Goal: Entertainment & Leisure: Consume media (video, audio)

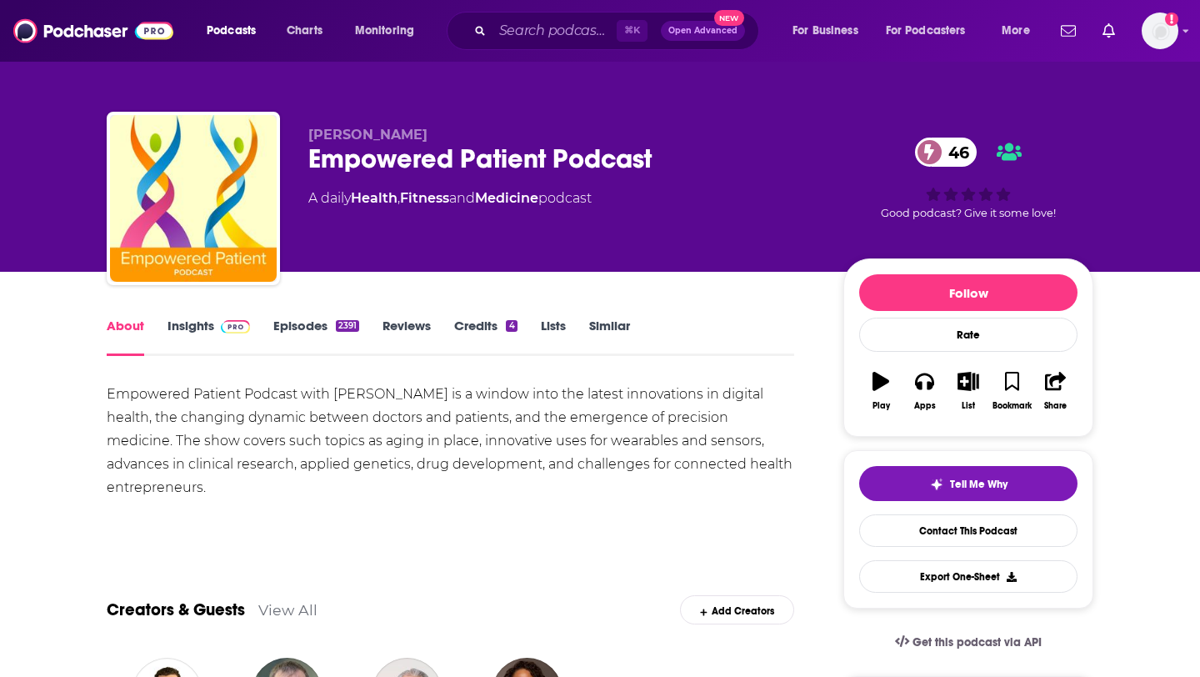
click at [319, 333] on link "Episodes 2391" at bounding box center [316, 337] width 86 height 38
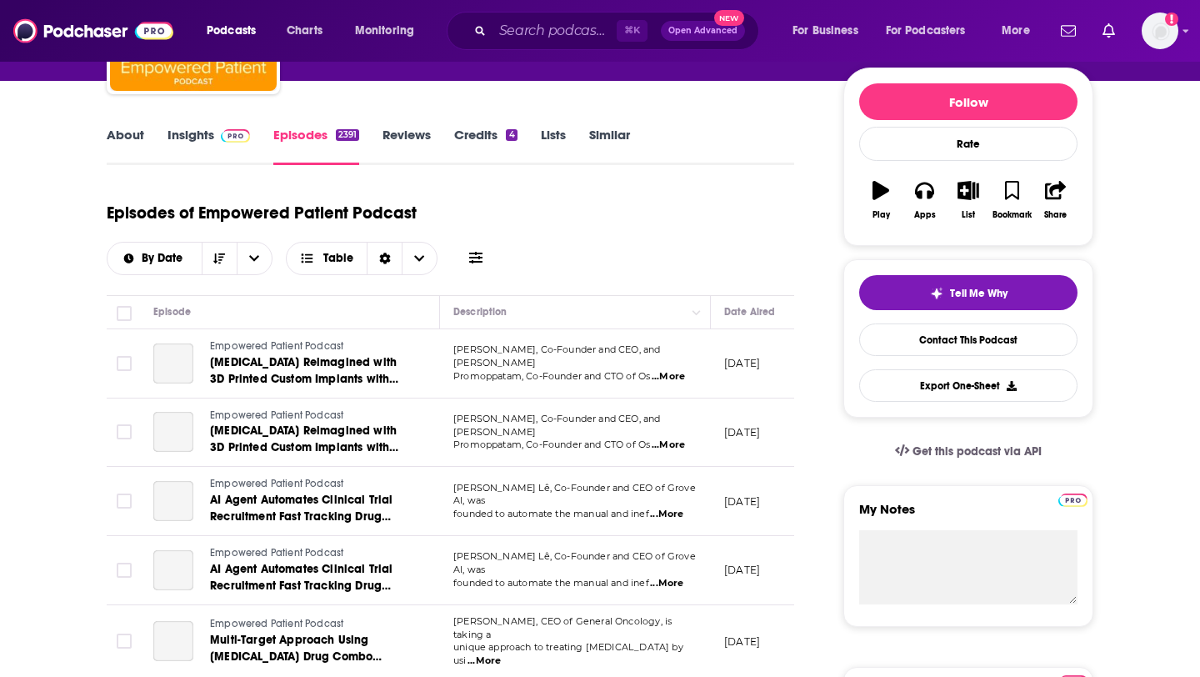
scroll to position [304, 0]
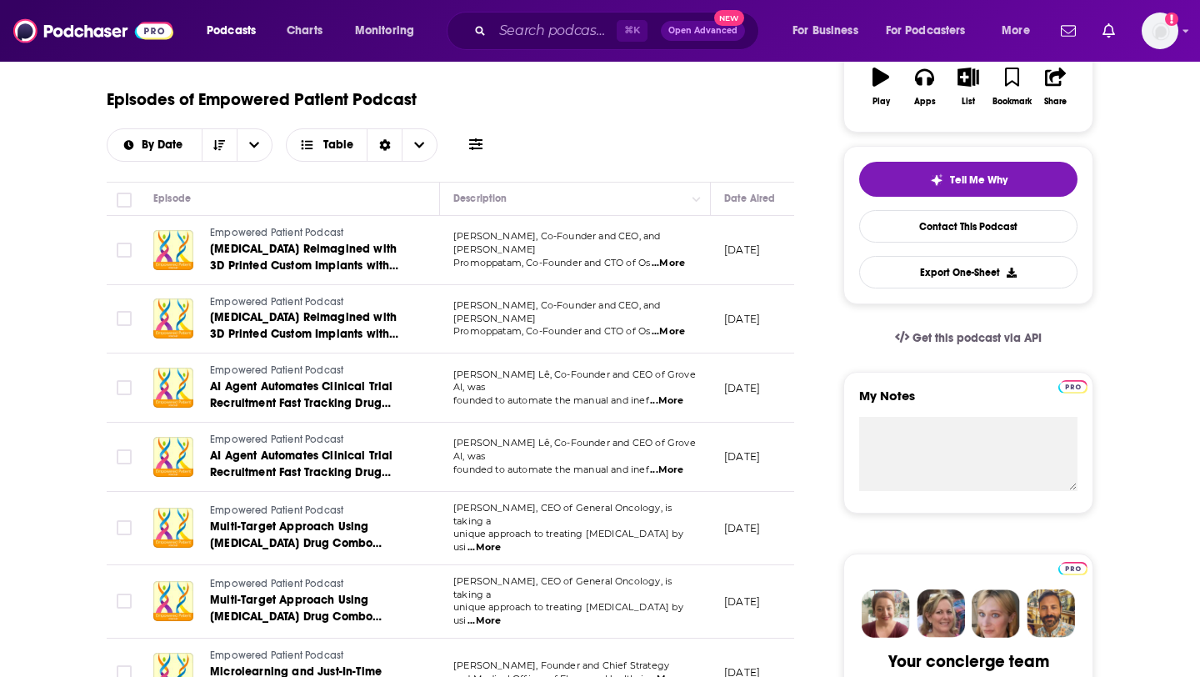
click at [669, 325] on span "...More" at bounding box center [668, 331] width 33 height 13
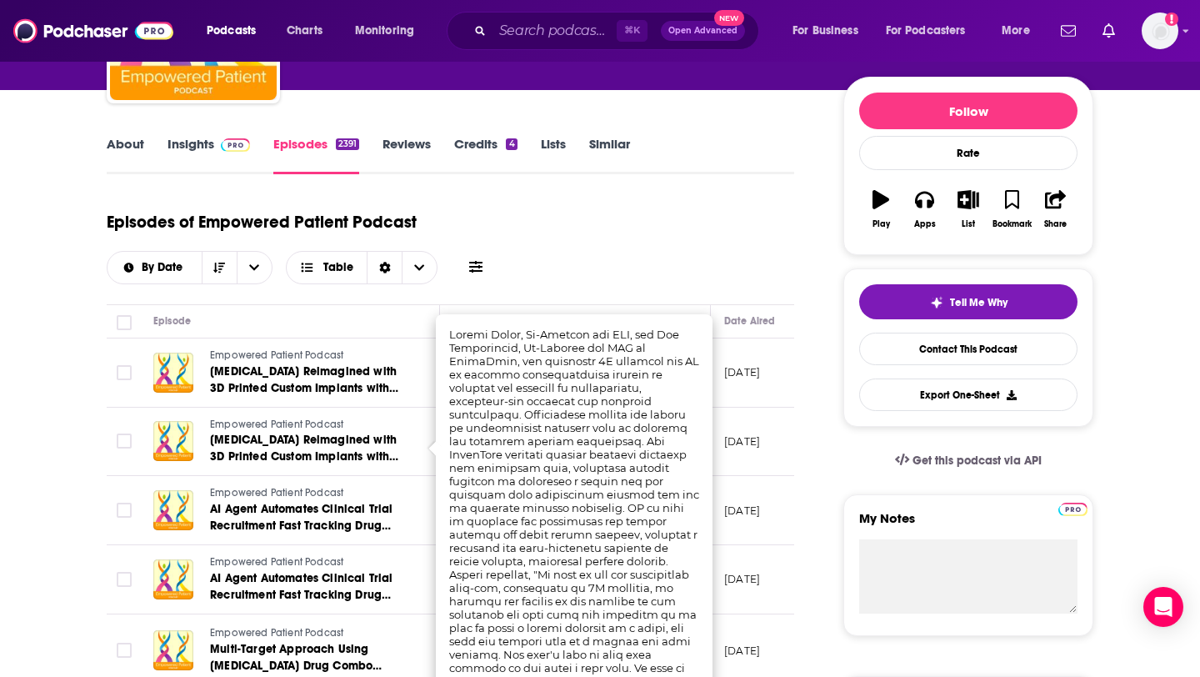
scroll to position [173, 0]
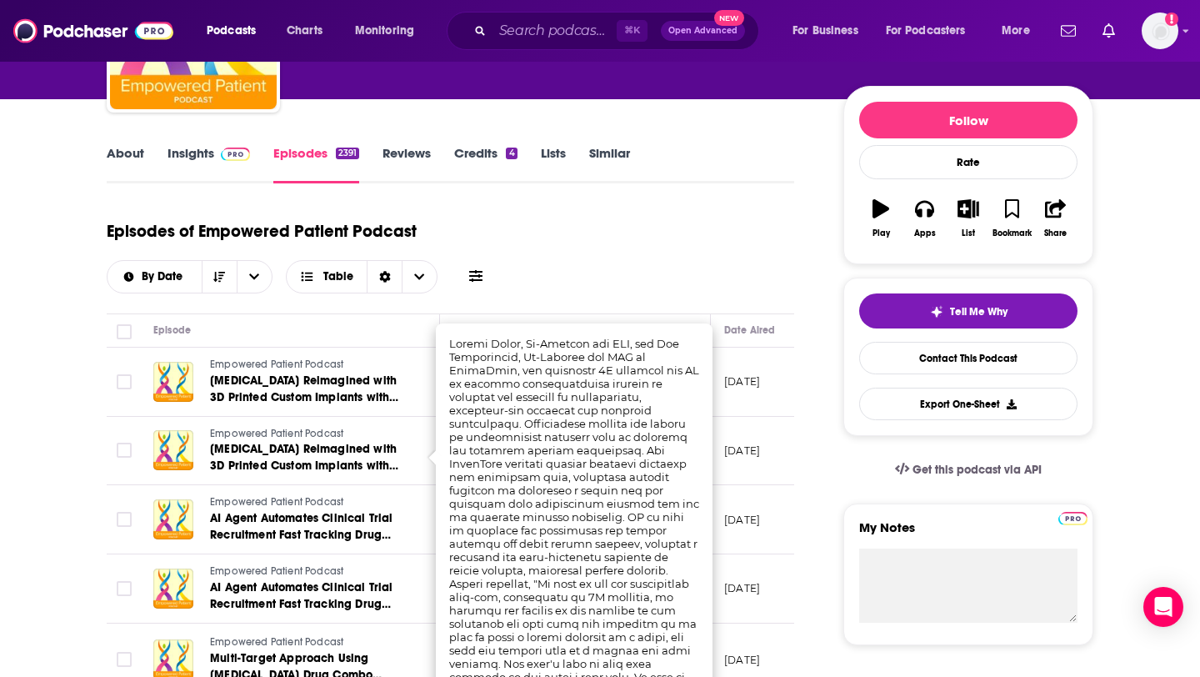
click at [573, 252] on div "Episodes of Empowered Patient Podcast By Date Table" at bounding box center [451, 251] width 688 height 83
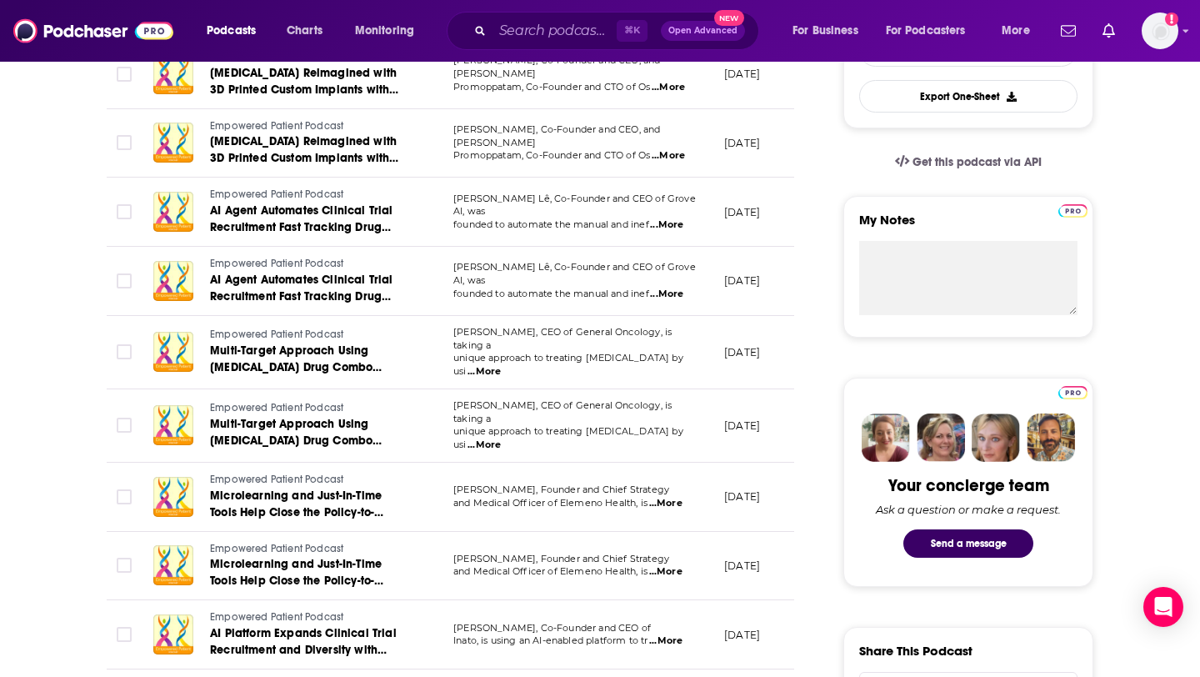
scroll to position [482, 0]
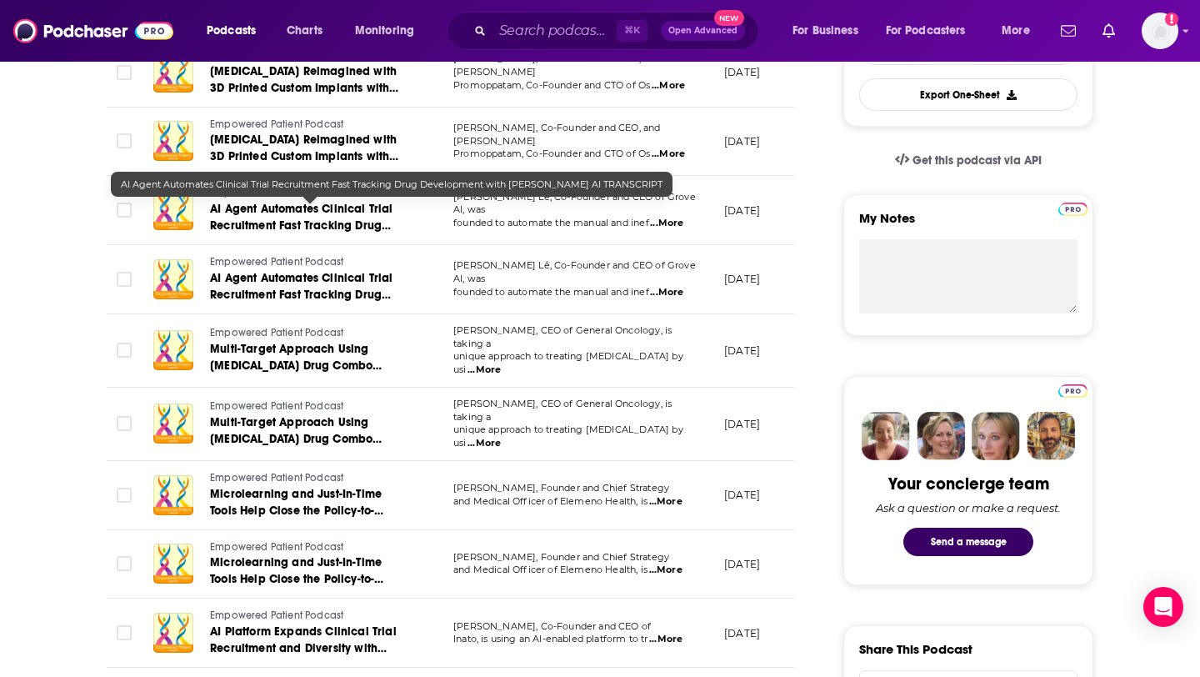
click at [299, 215] on span "AI Agent Automates Clinical Trial Recruitment Fast Tracking Drug Development wi…" at bounding box center [306, 234] width 193 height 64
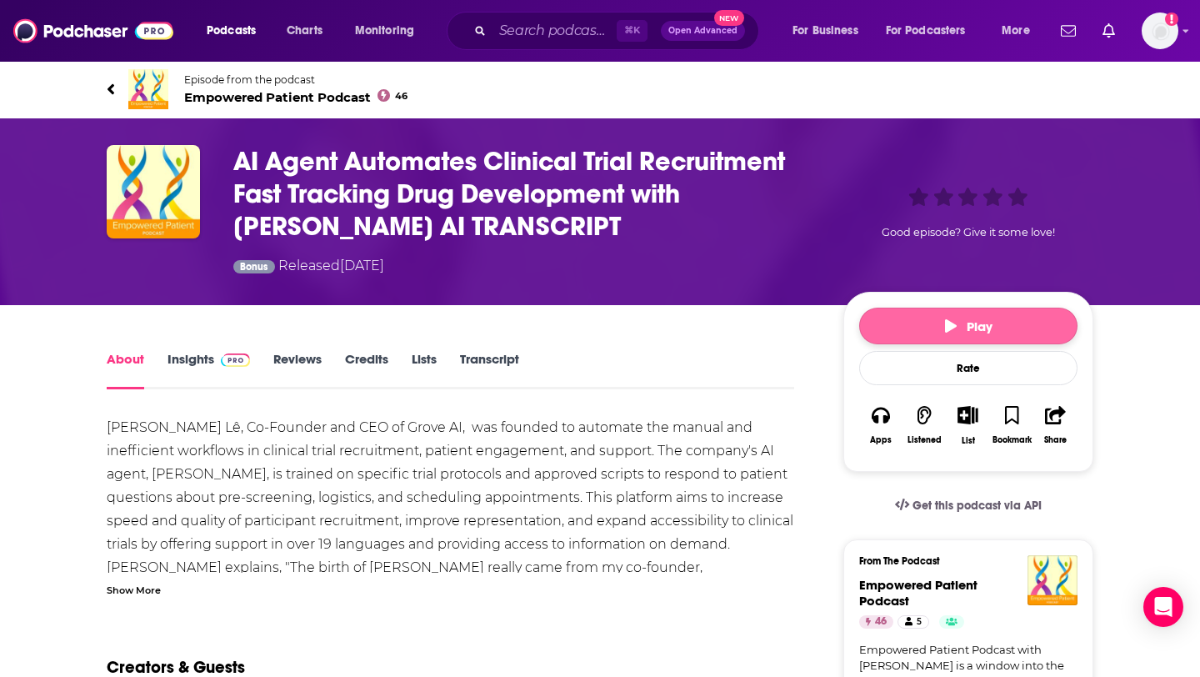
click at [962, 334] on span "Play" at bounding box center [969, 326] width 48 height 16
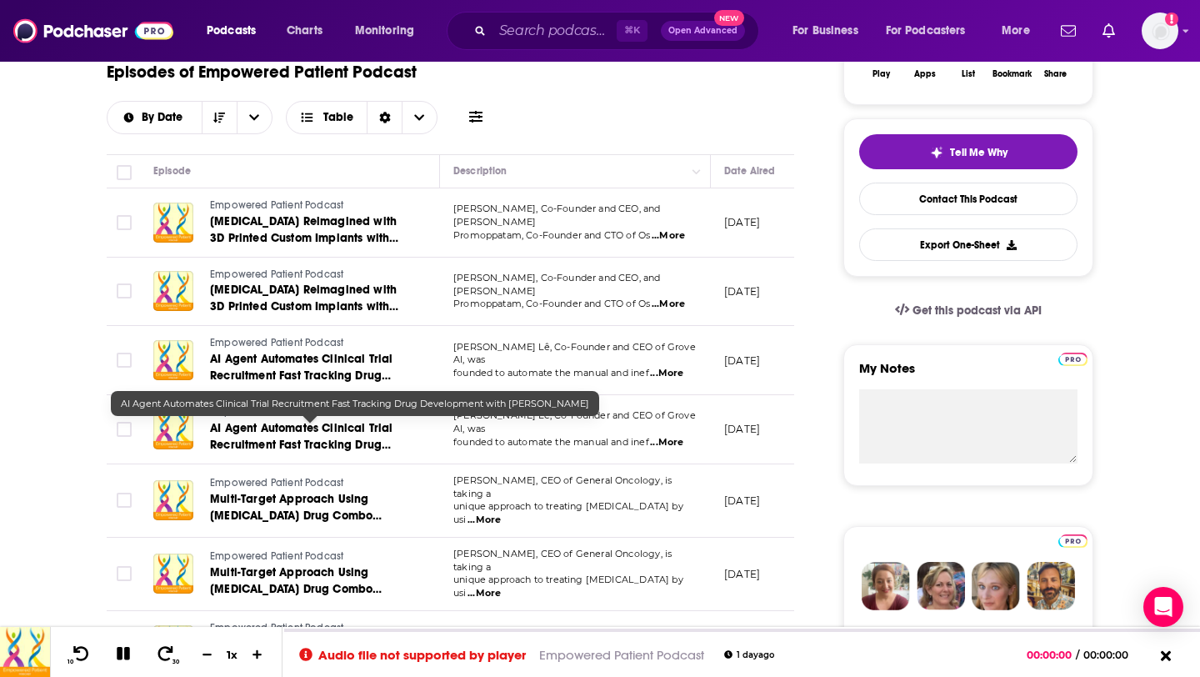
scroll to position [333, 0]
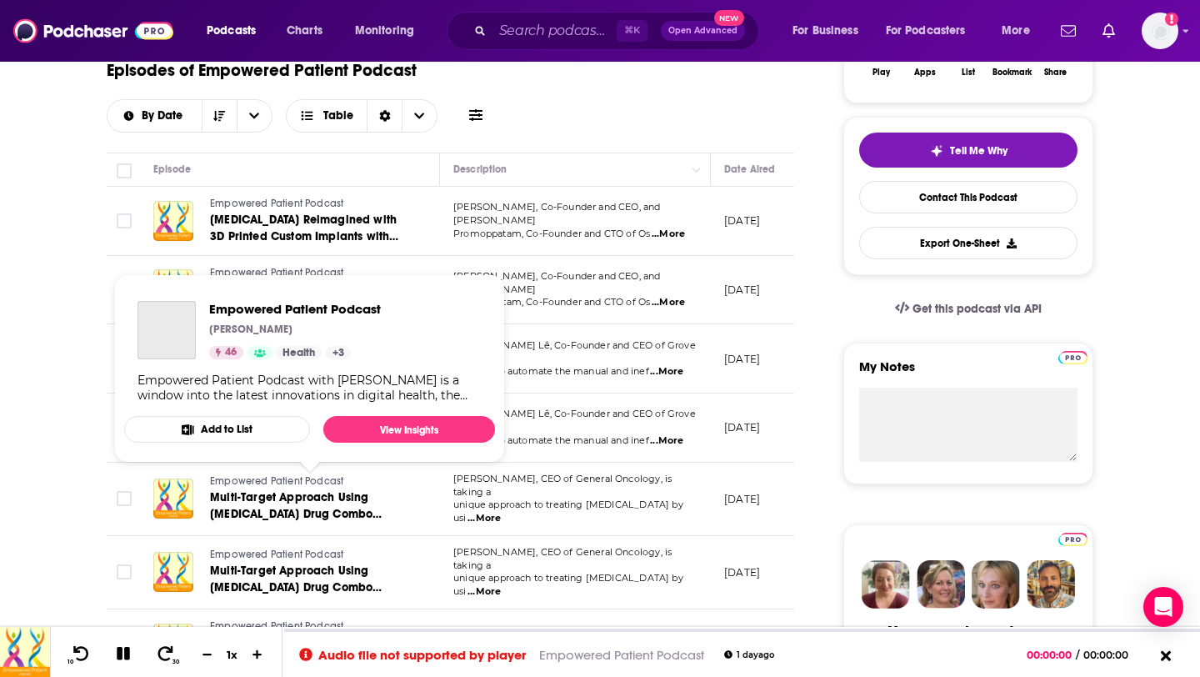
click at [295, 433] on button "Add to List" at bounding box center [217, 429] width 186 height 27
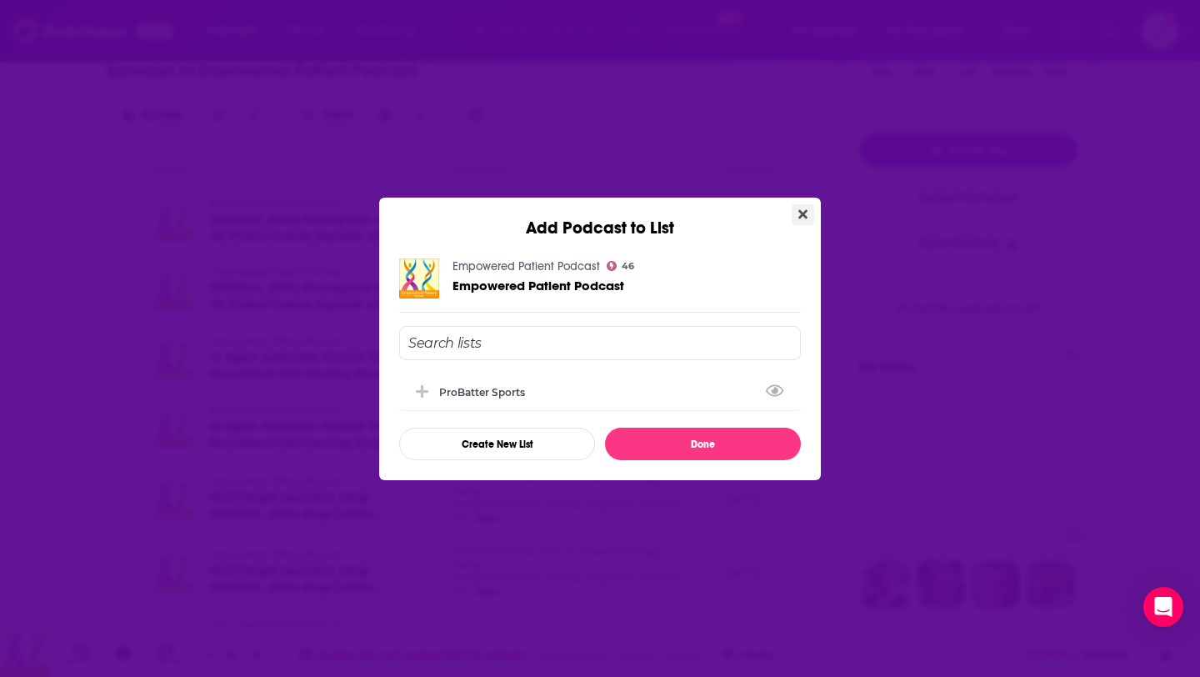
click at [809, 208] on button "Close" at bounding box center [803, 214] width 23 height 21
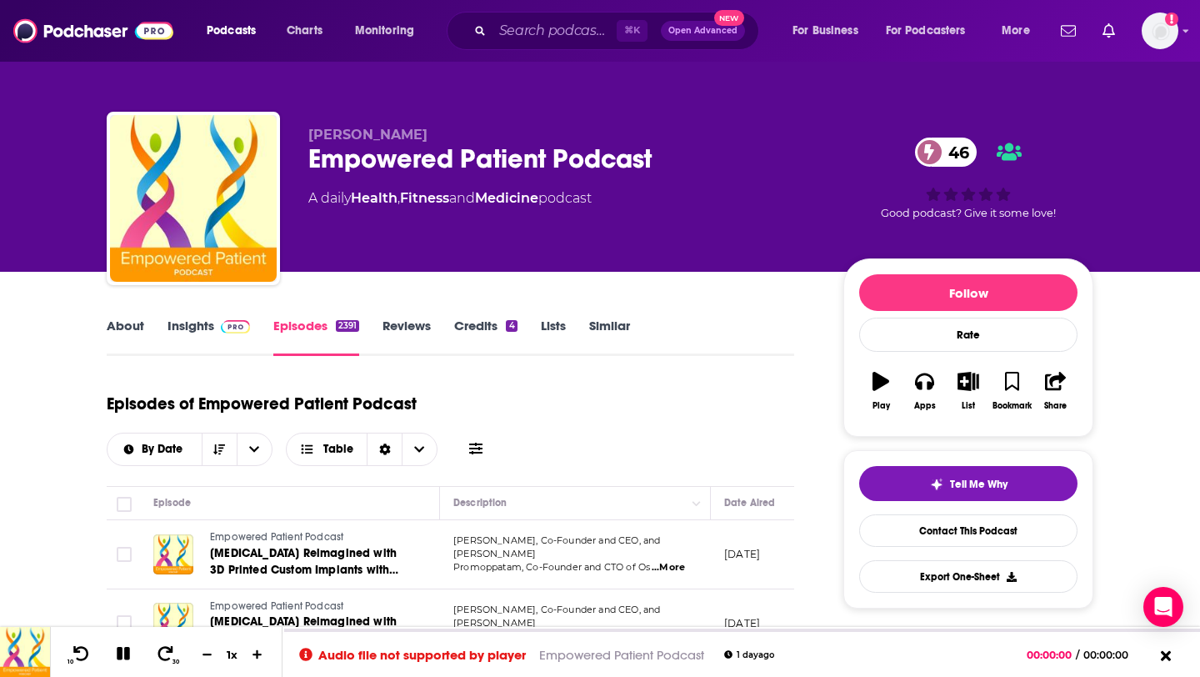
scroll to position [333, 0]
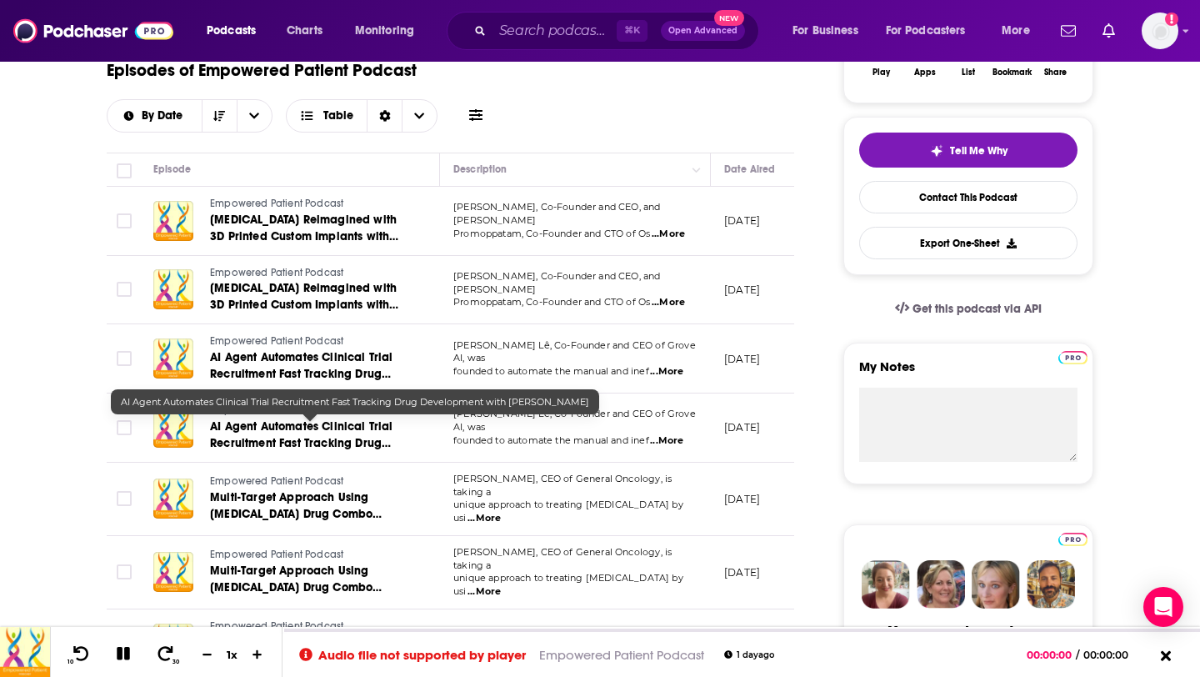
click at [272, 433] on span "AI Agent Automates Clinical Trial Recruitment Fast Tracking Drug Development wi…" at bounding box center [306, 443] width 193 height 48
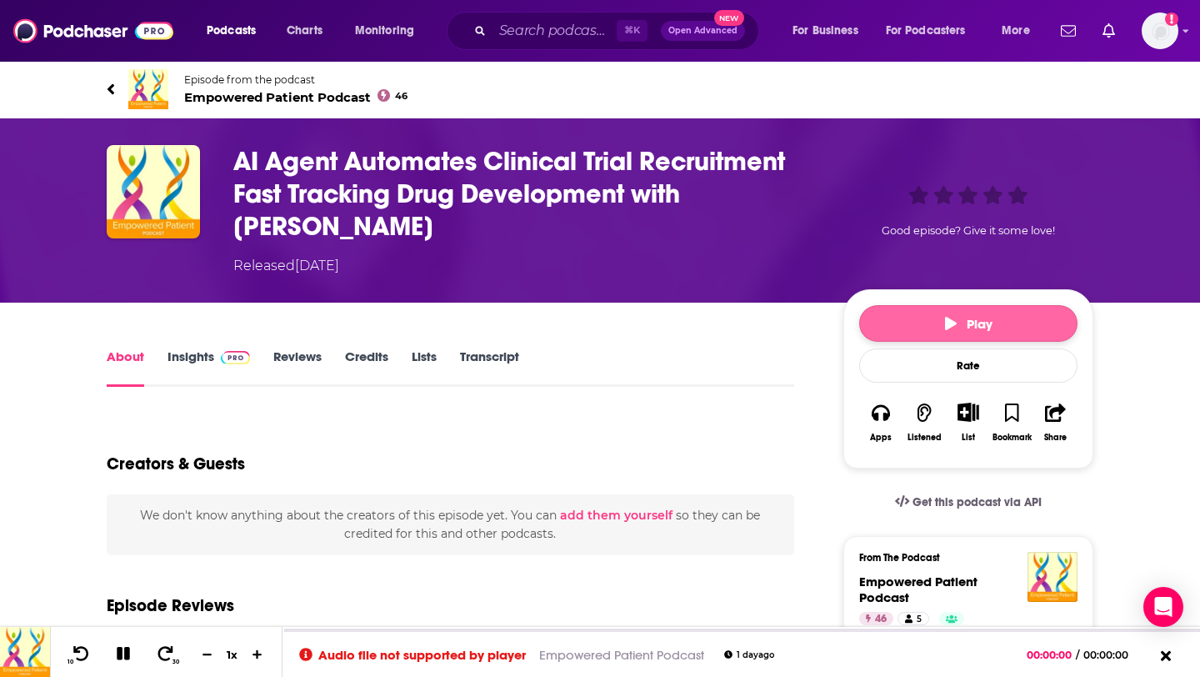
click at [944, 311] on button "Play" at bounding box center [968, 323] width 218 height 37
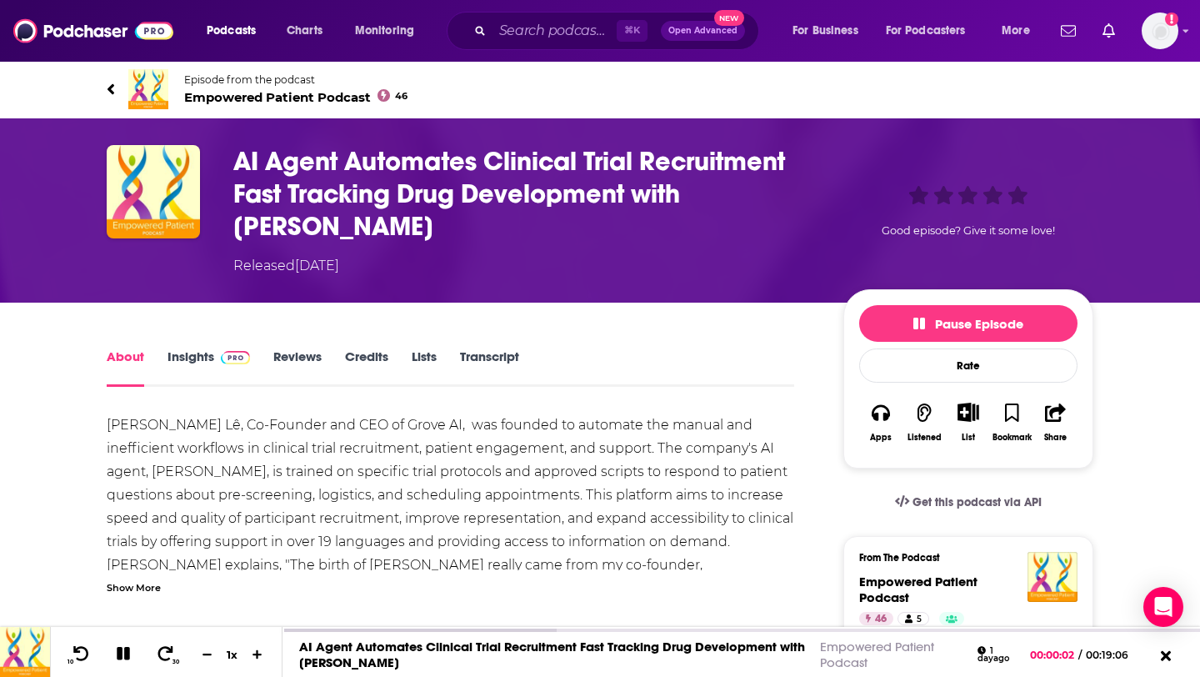
scroll to position [149, 0]
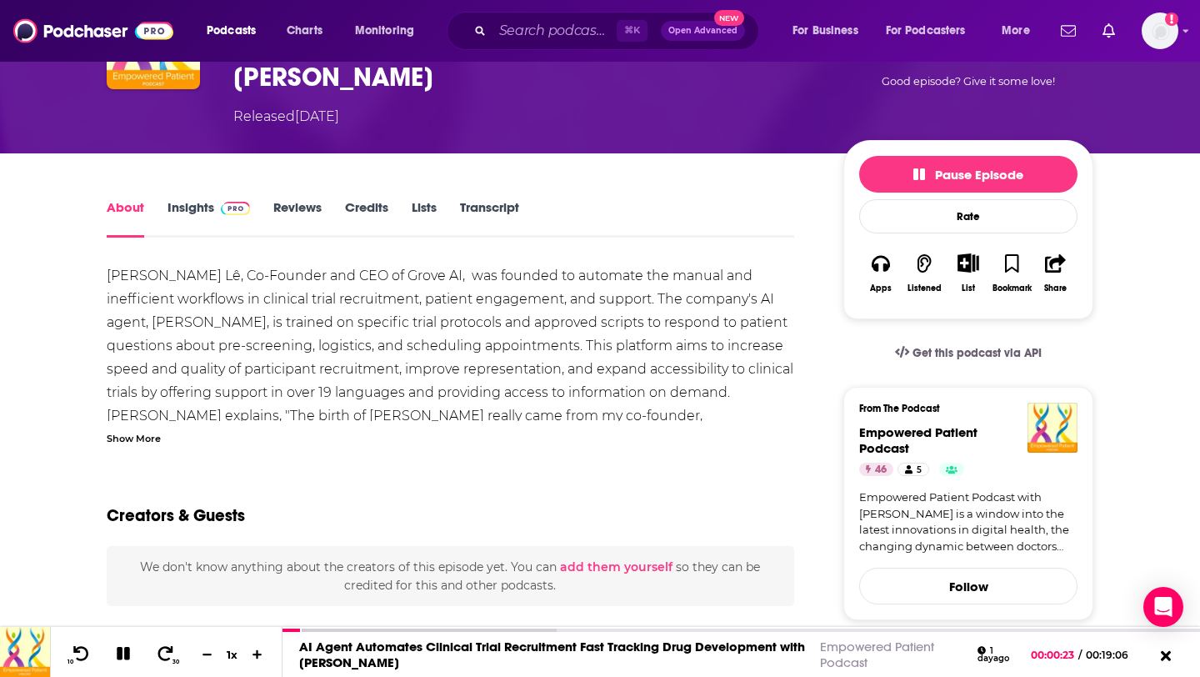
click at [159, 438] on div "Show More" at bounding box center [134, 437] width 54 height 16
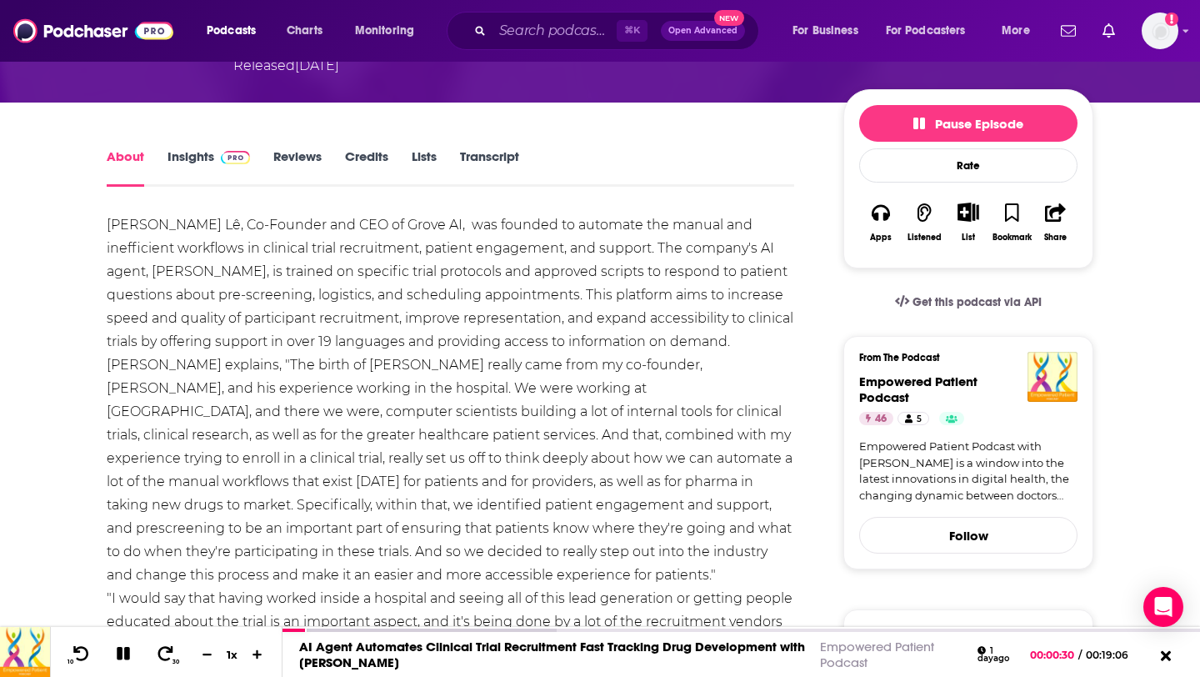
scroll to position [194, 0]
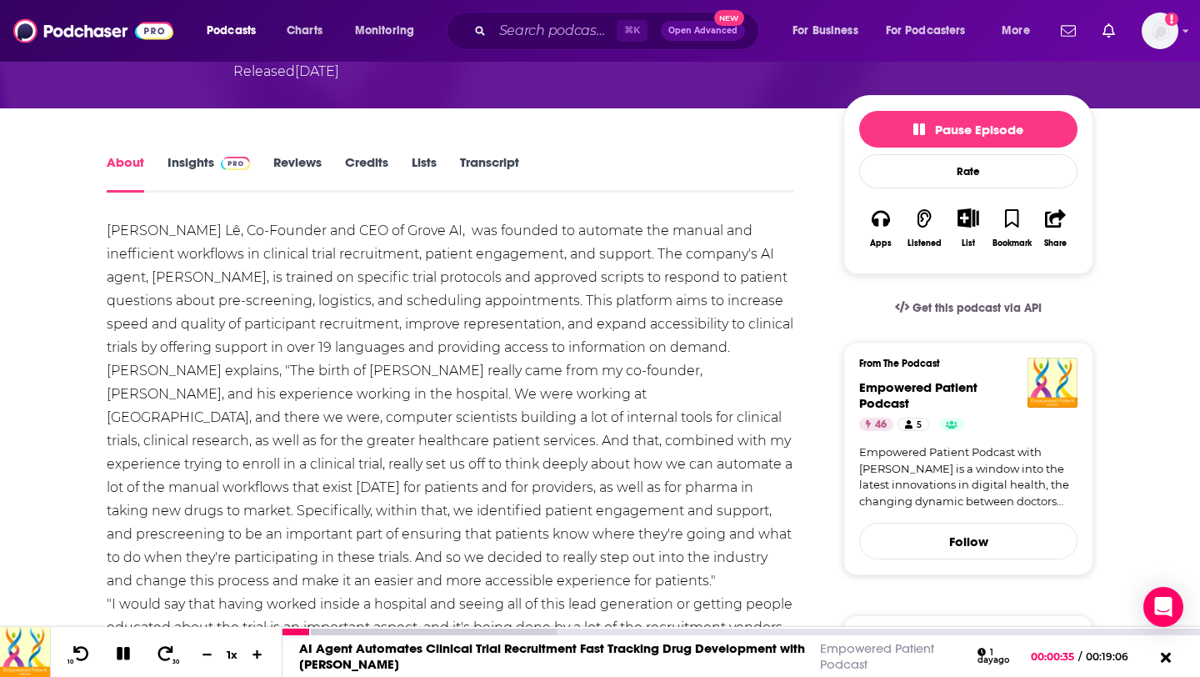
click at [121, 660] on icon at bounding box center [123, 653] width 19 height 15
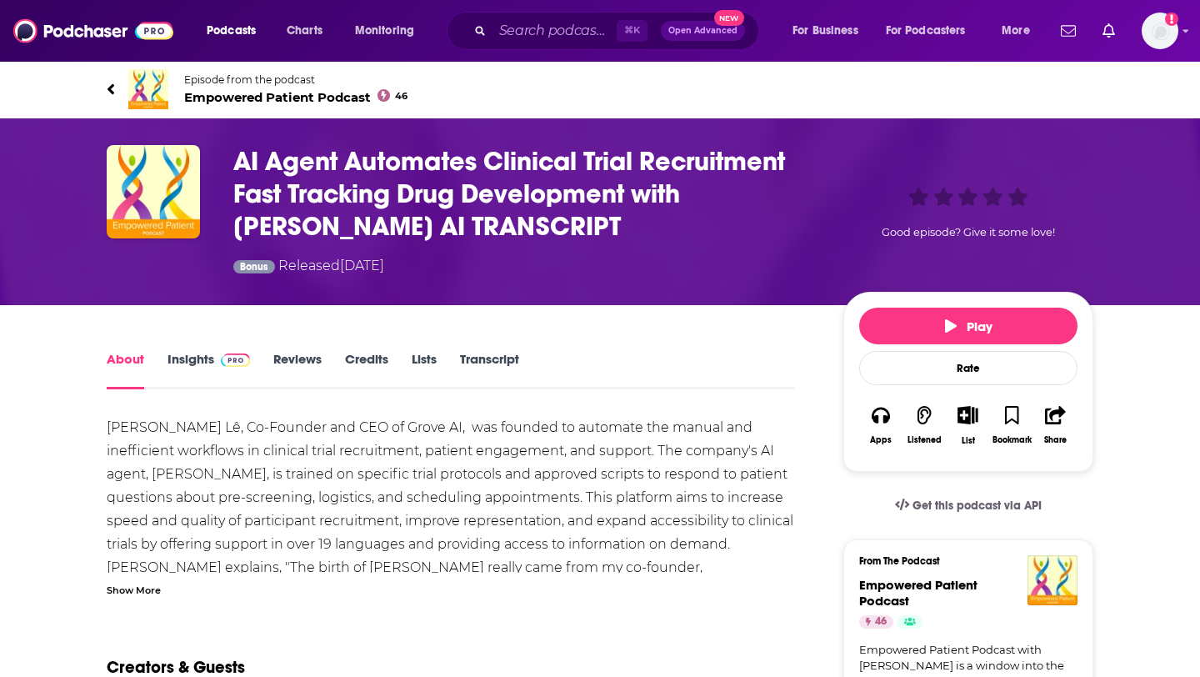
click at [229, 89] on span "Empowered Patient Podcast 46" at bounding box center [295, 97] width 223 height 16
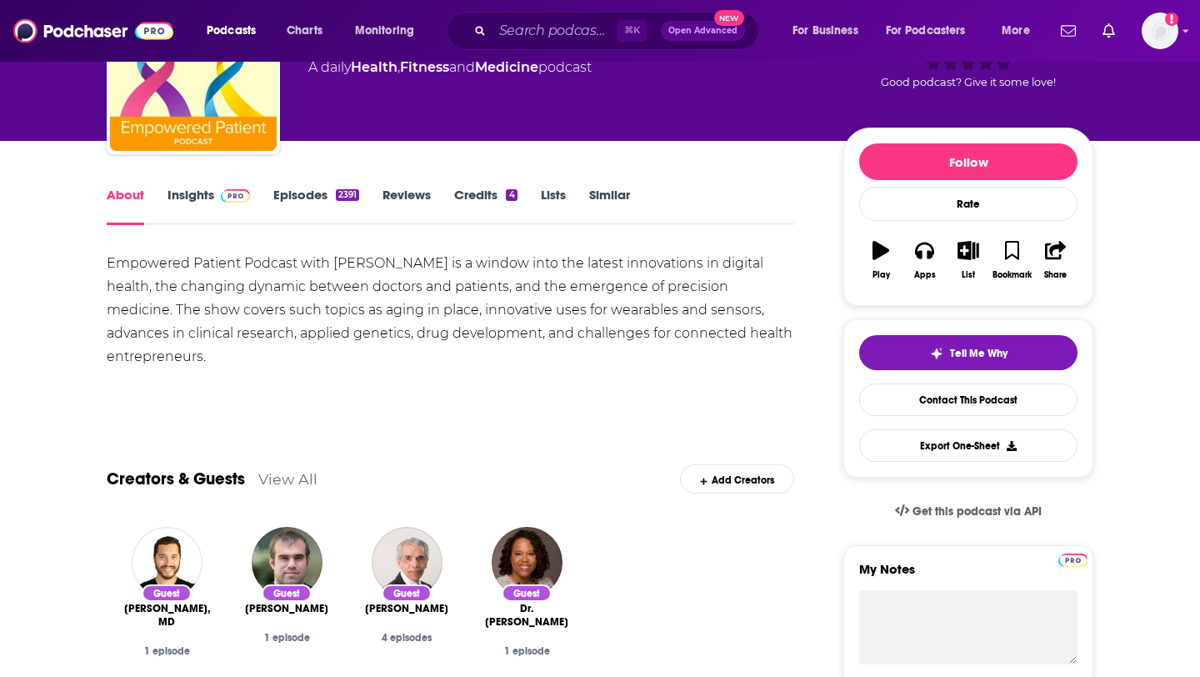
scroll to position [128, 0]
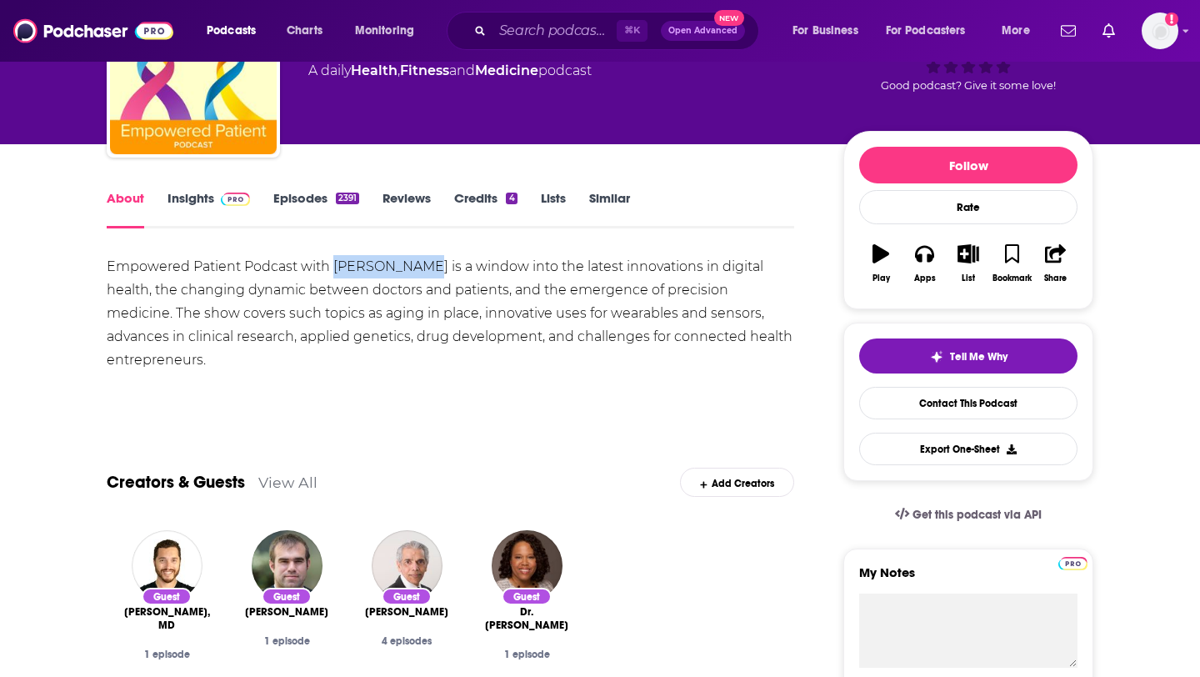
drag, startPoint x: 332, startPoint y: 267, endPoint x: 422, endPoint y: 269, distance: 90.1
click at [423, 269] on div "Empowered Patient Podcast with [PERSON_NAME] is a window into the latest innova…" at bounding box center [451, 313] width 688 height 117
copy div "[PERSON_NAME]"
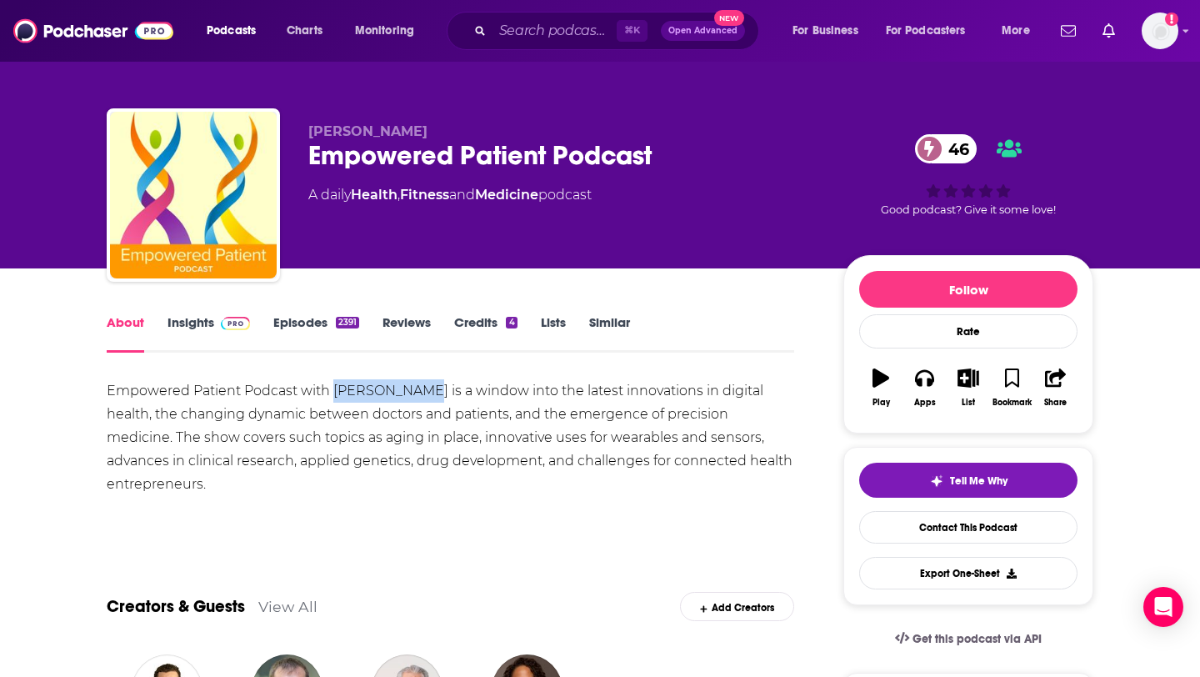
scroll to position [0, 0]
